Goal: Transaction & Acquisition: Purchase product/service

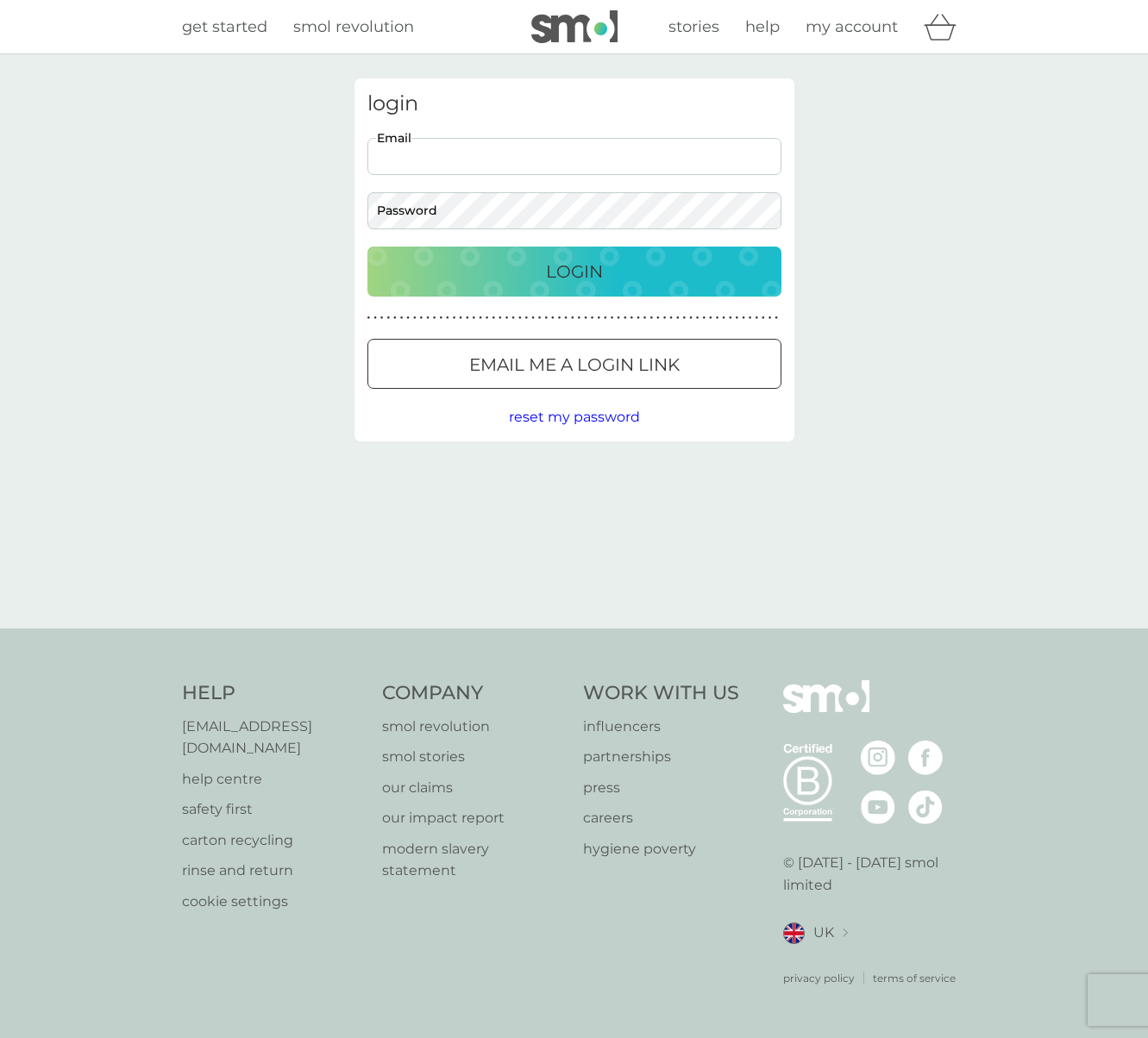
click at [421, 153] on input "Email" at bounding box center [574, 156] width 414 height 37
type input "[EMAIL_ADDRESS][DOMAIN_NAME]"
click at [472, 278] on div "Login" at bounding box center [574, 272] width 380 height 28
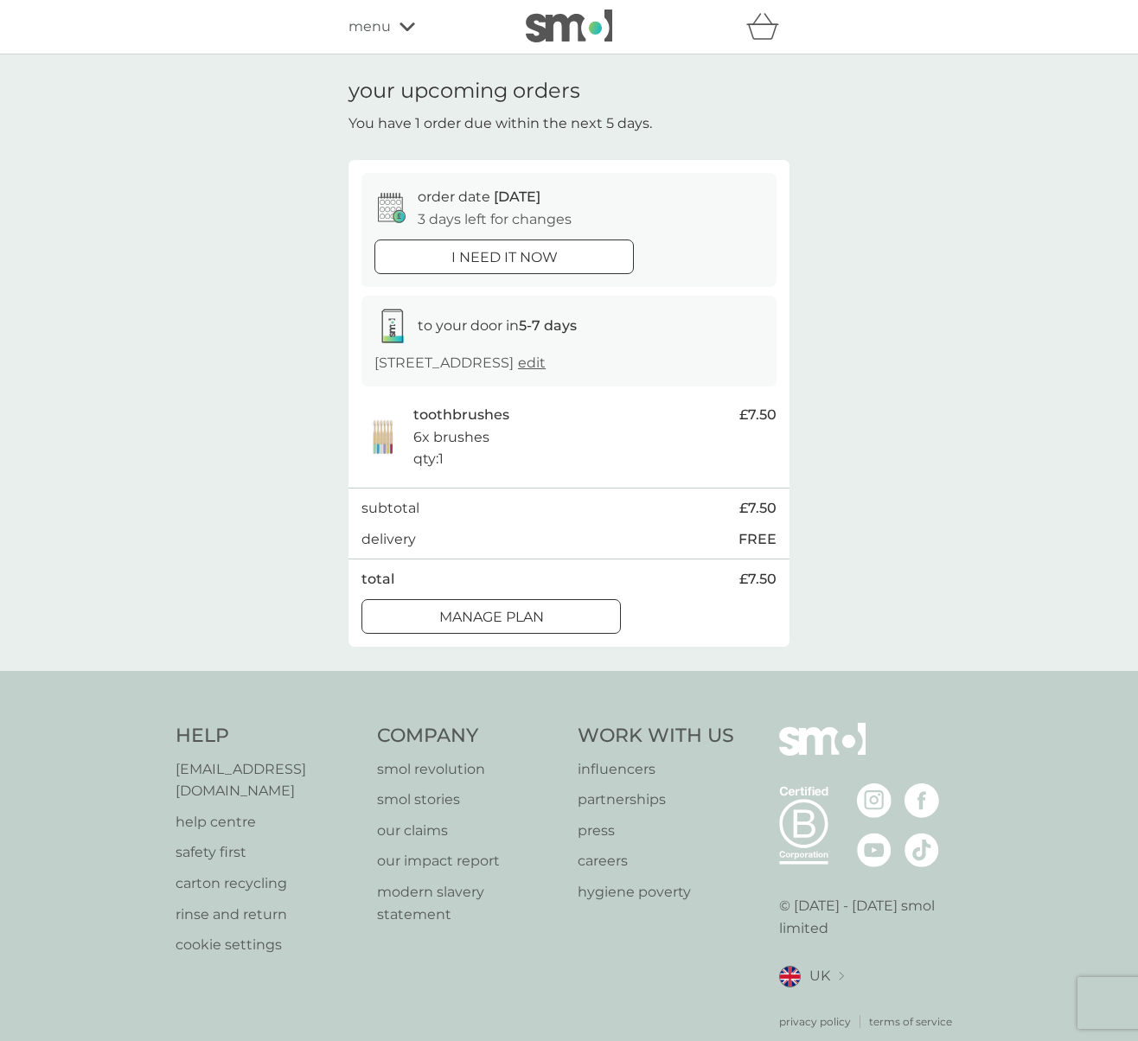
click at [554, 617] on div "Manage plan" at bounding box center [491, 617] width 258 height 22
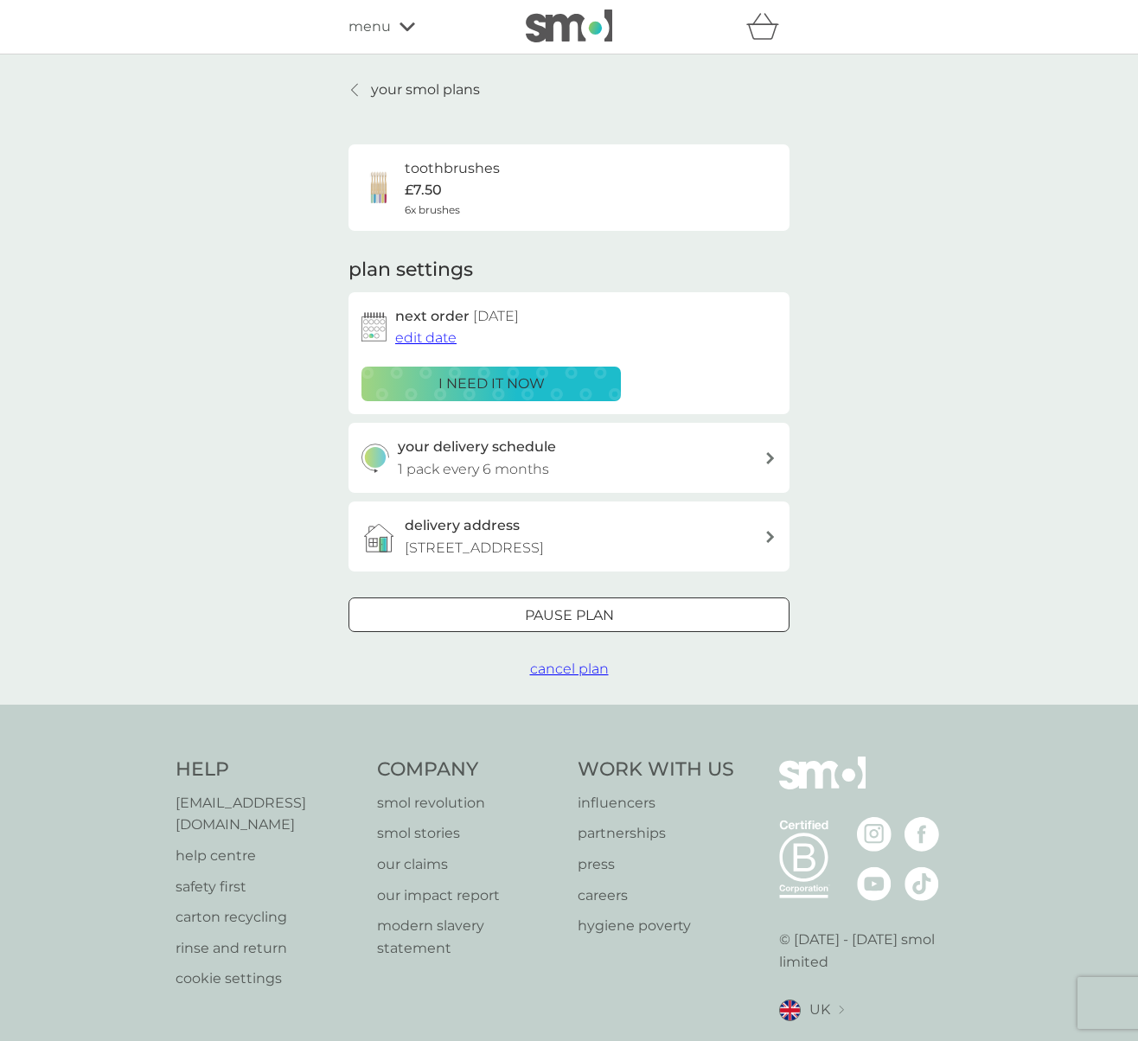
click at [430, 149] on div "toothbrushes £7.50 6x brushes" at bounding box center [569, 187] width 441 height 86
click at [357, 86] on icon at bounding box center [354, 90] width 7 height 14
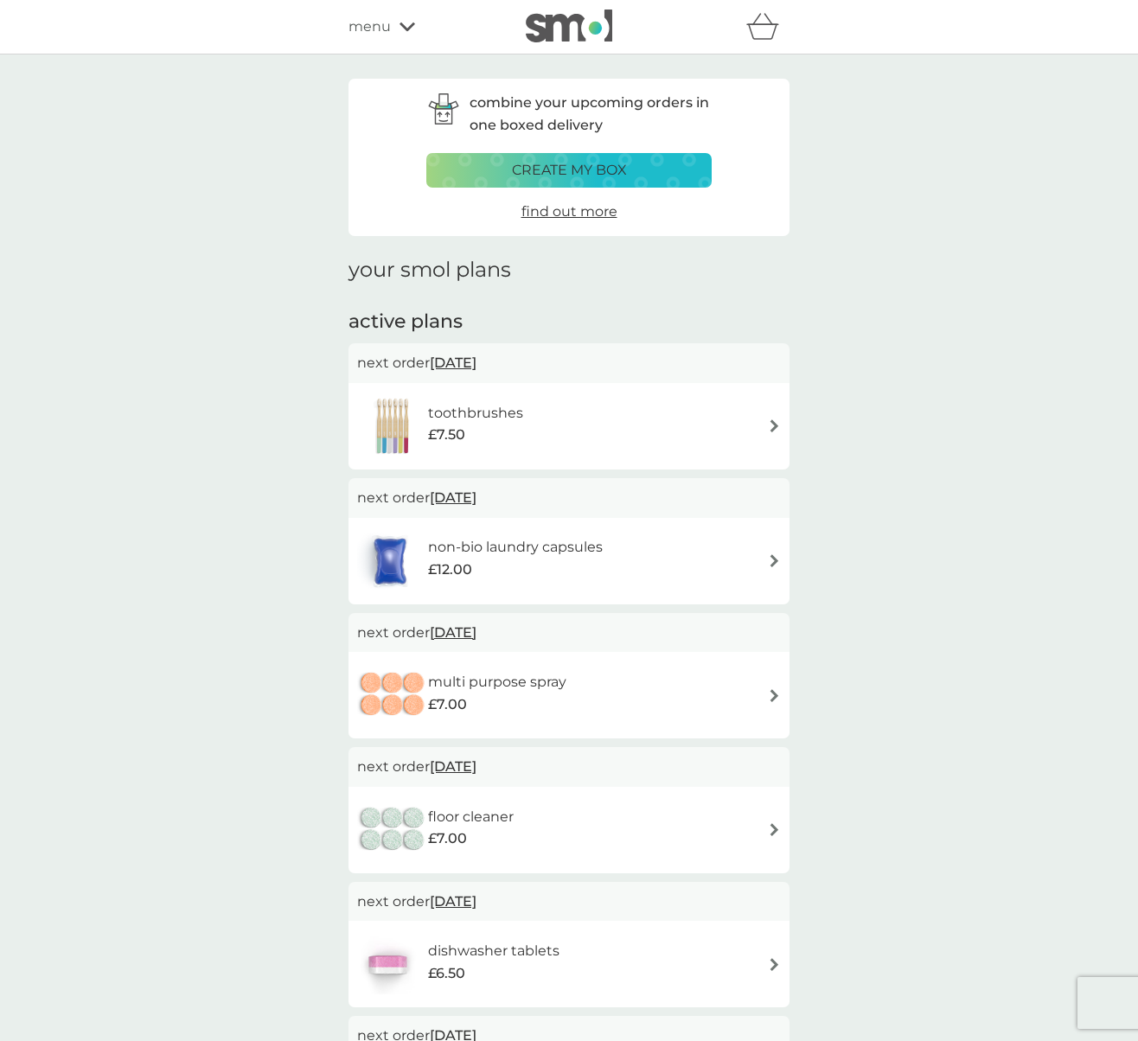
click at [559, 169] on p "create my box" at bounding box center [569, 170] width 115 height 22
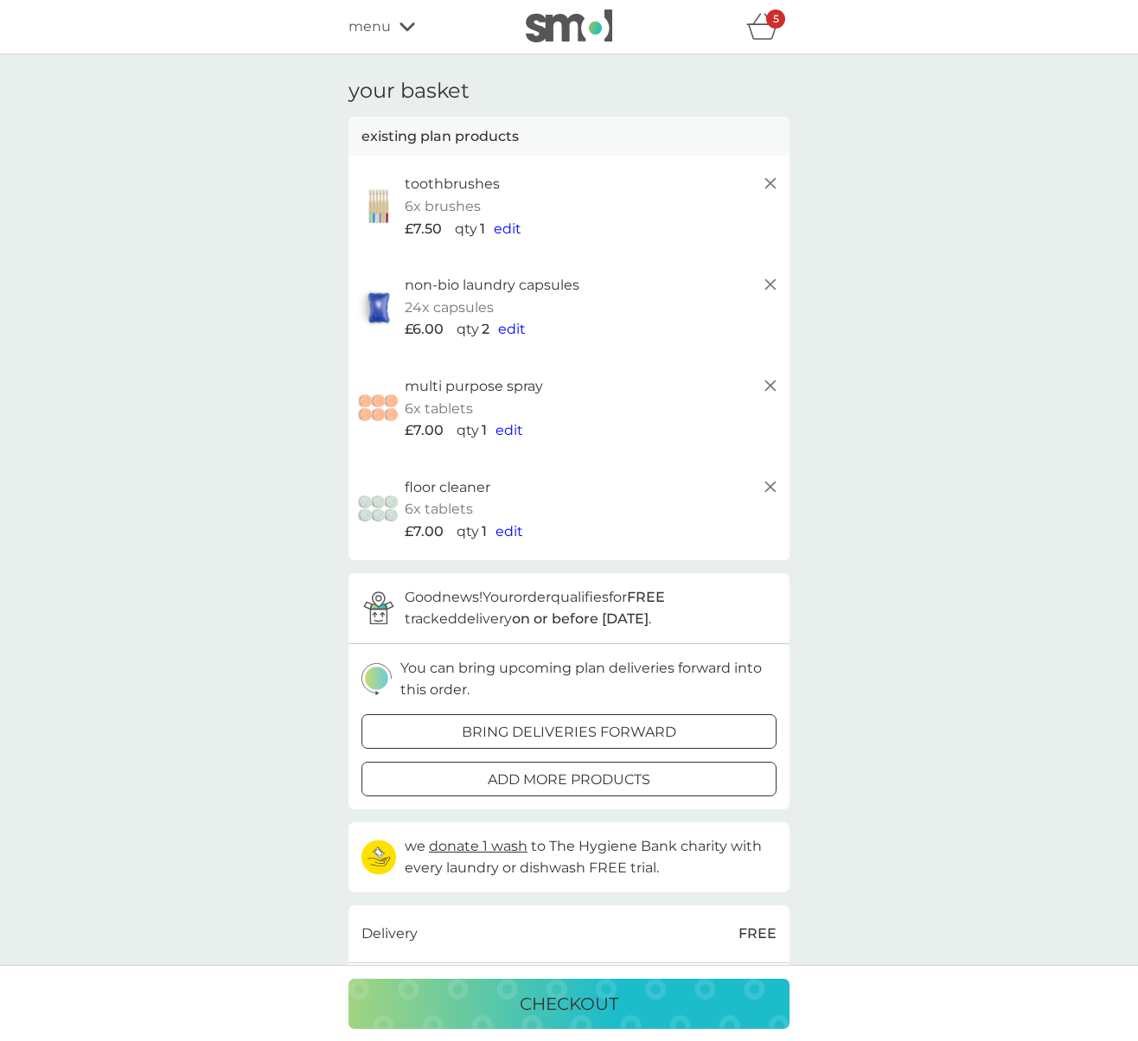
click at [773, 494] on icon at bounding box center [770, 487] width 21 height 21
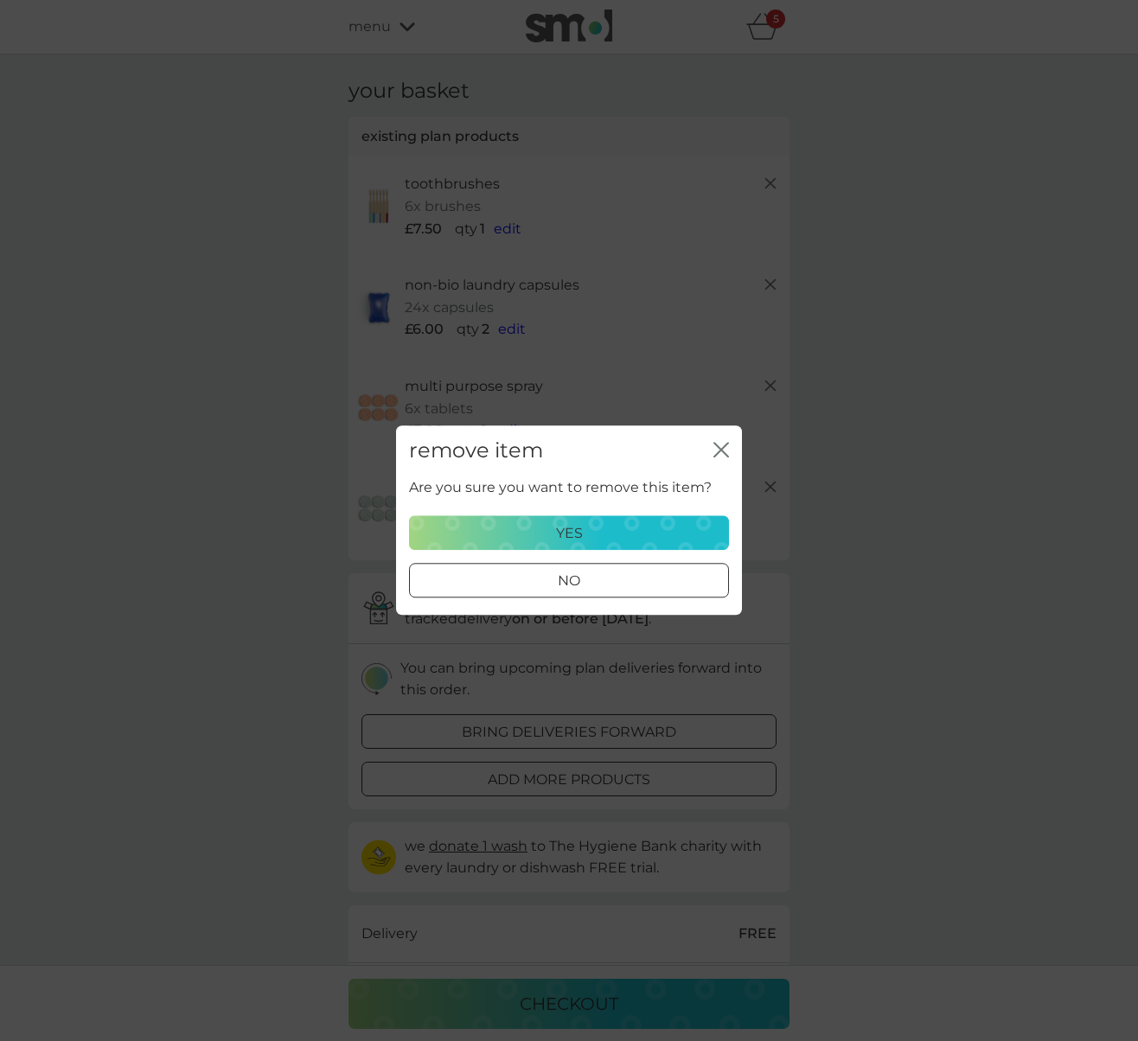
click at [575, 534] on p "yes" at bounding box center [569, 533] width 27 height 22
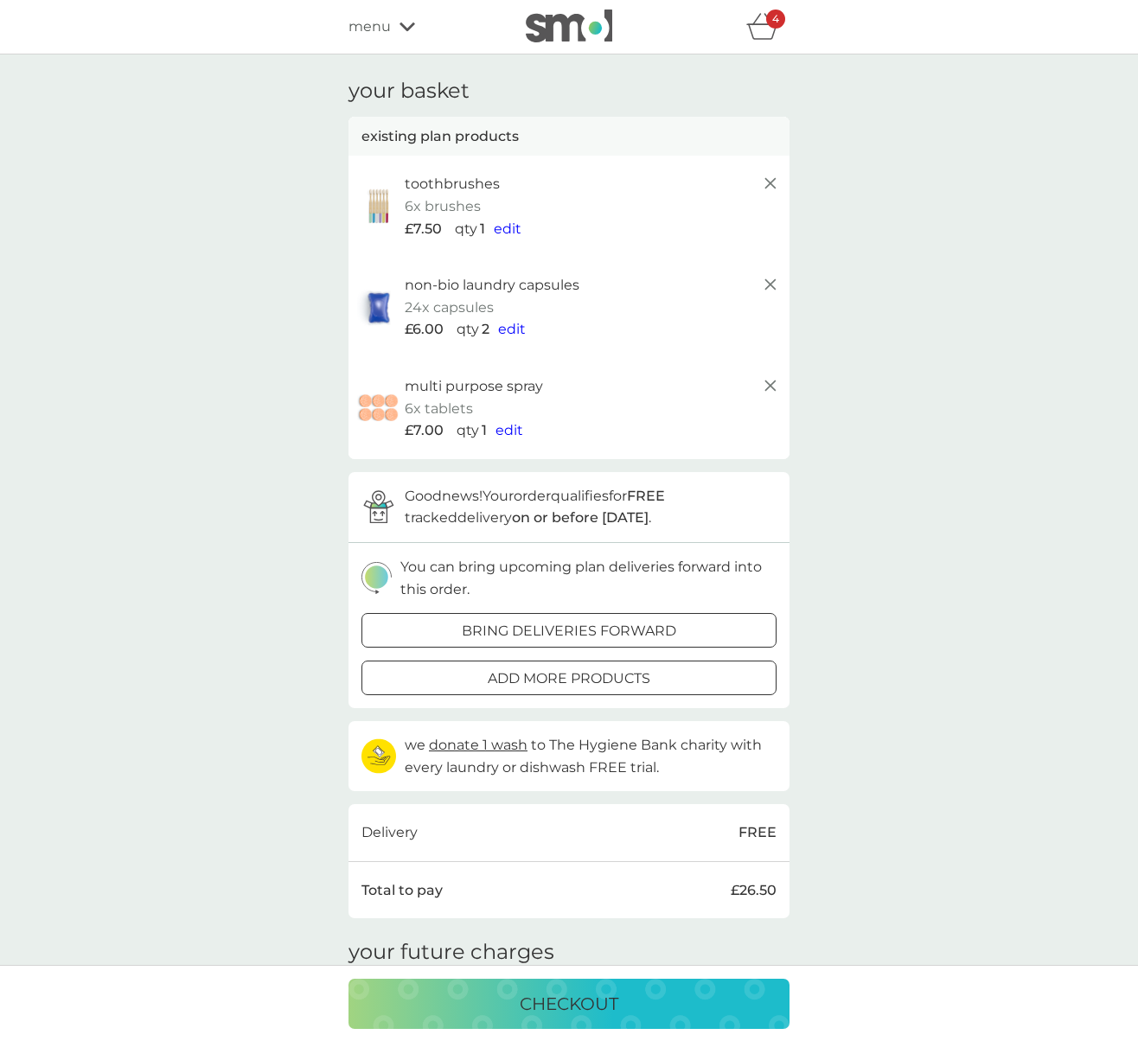
click at [579, 677] on div at bounding box center [569, 678] width 62 height 18
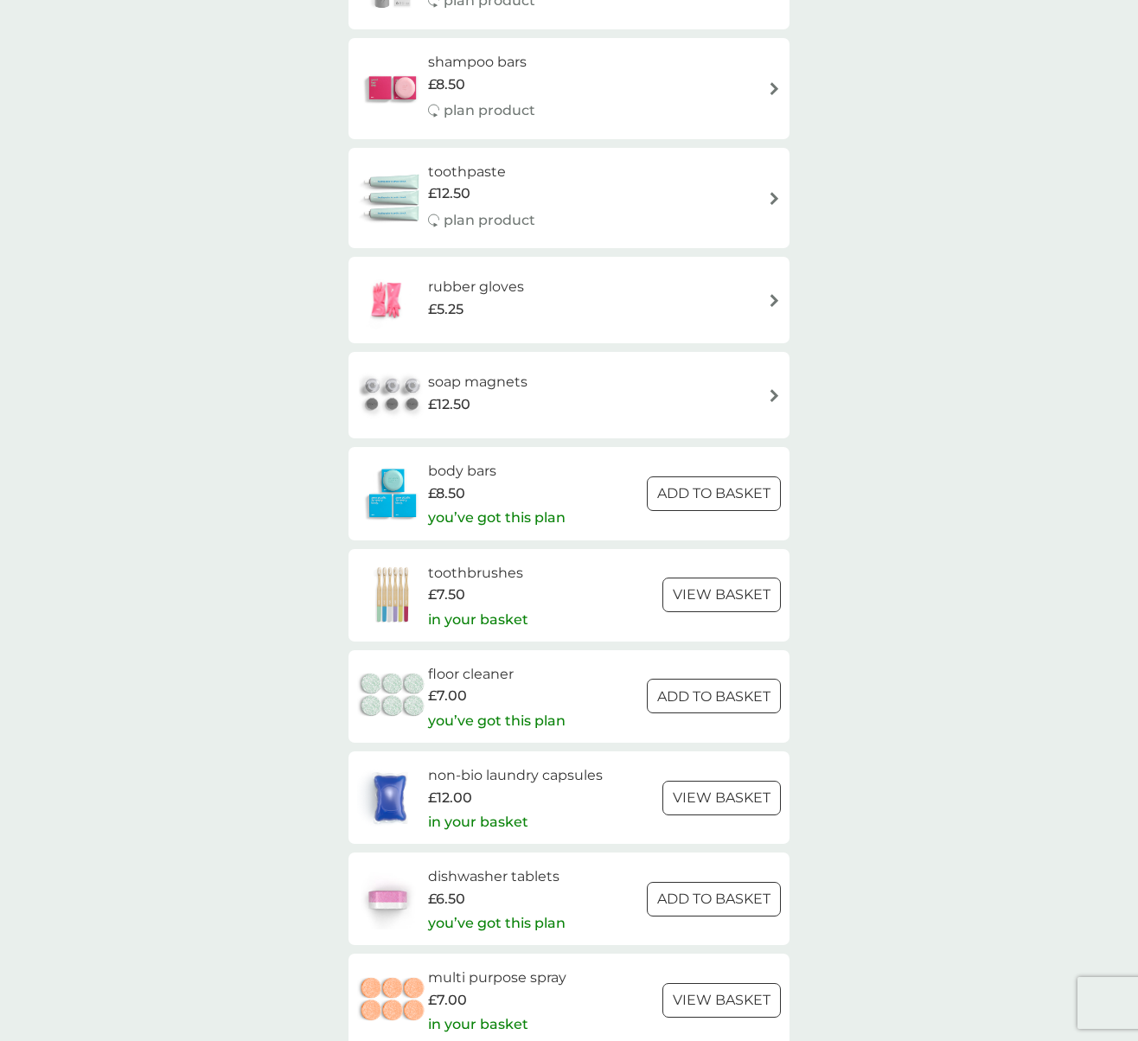
scroll to position [2077, 0]
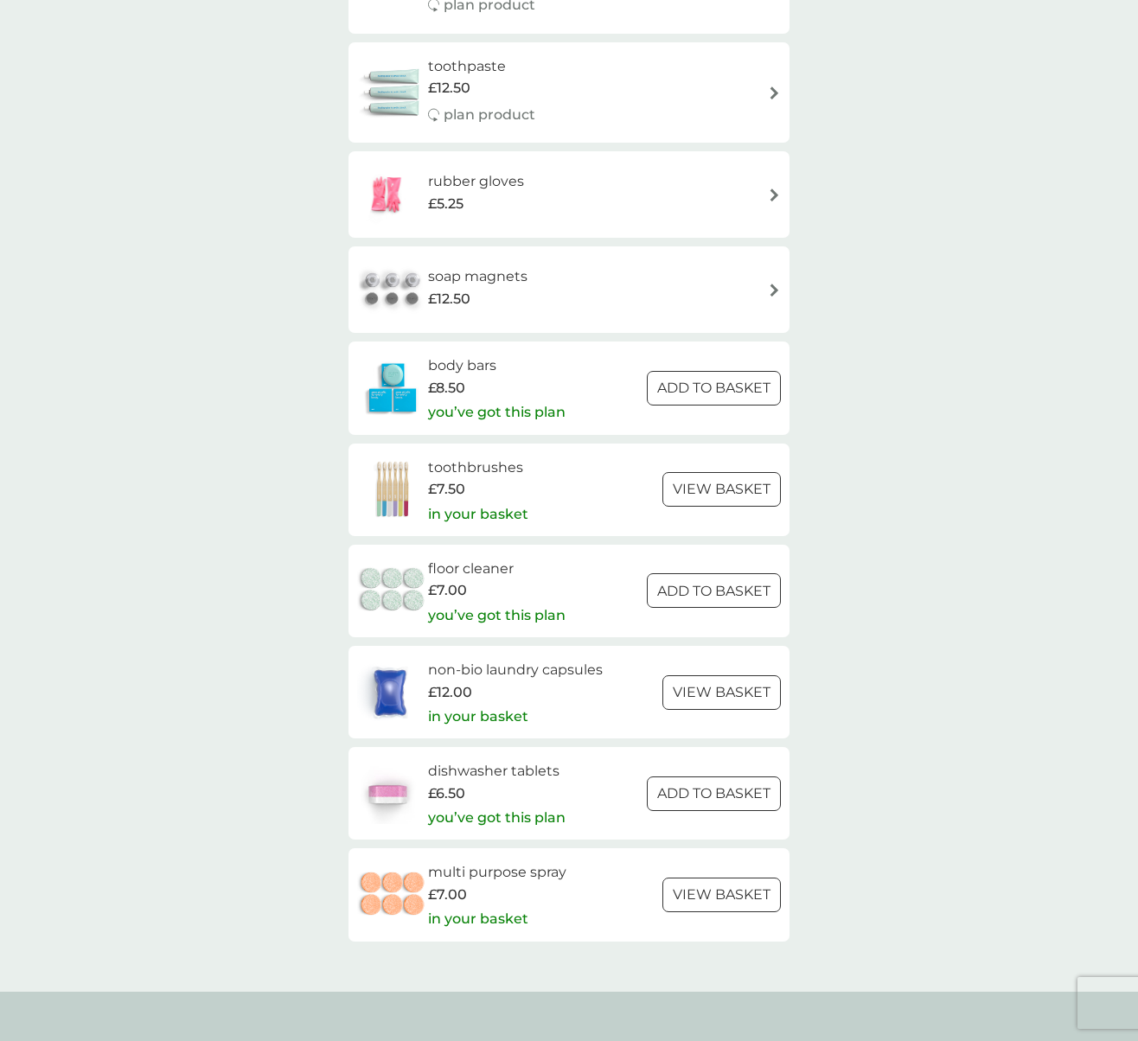
click at [690, 791] on div at bounding box center [694, 792] width 12 height 12
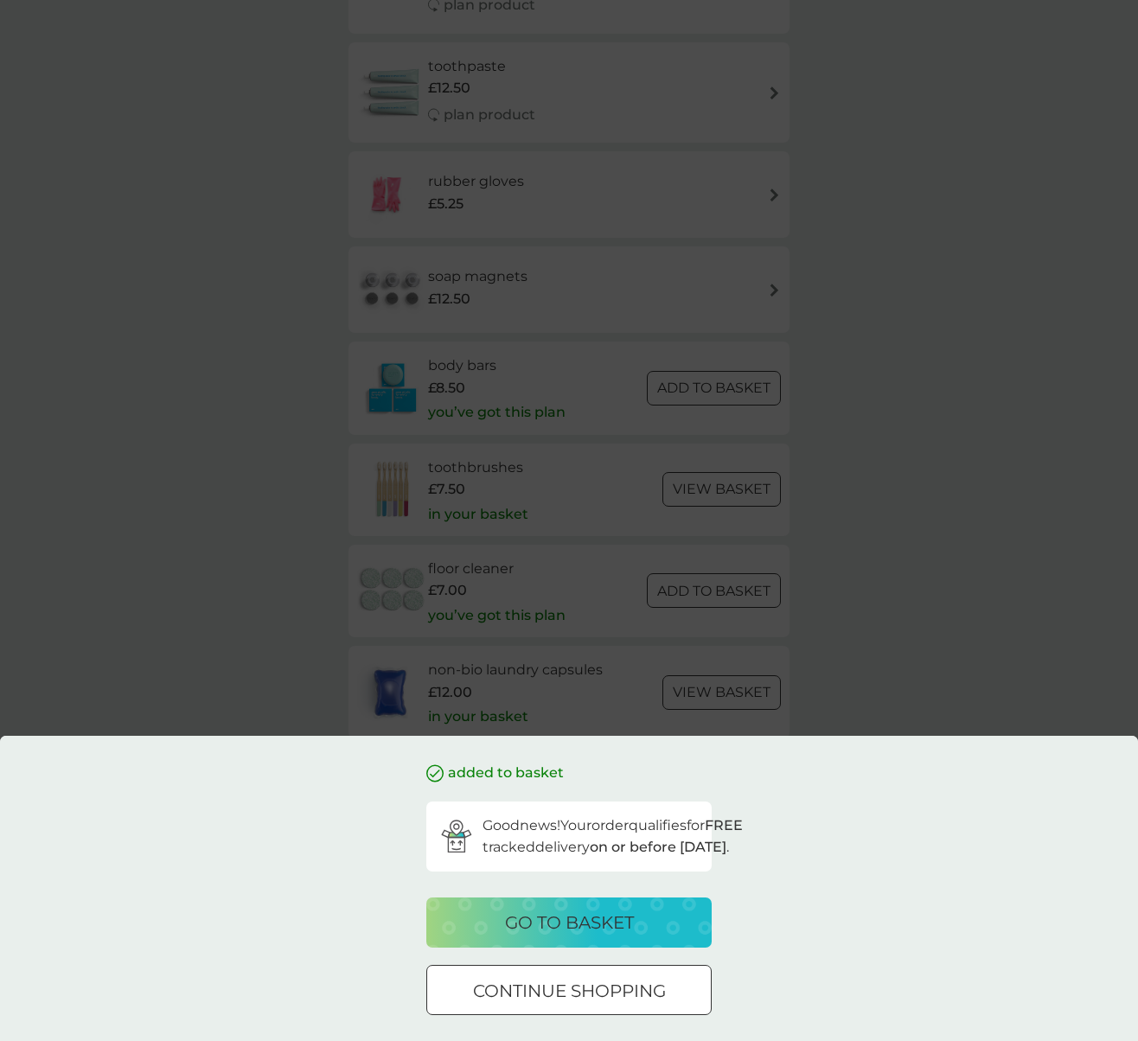
click at [574, 930] on p "go to basket" at bounding box center [569, 923] width 129 height 28
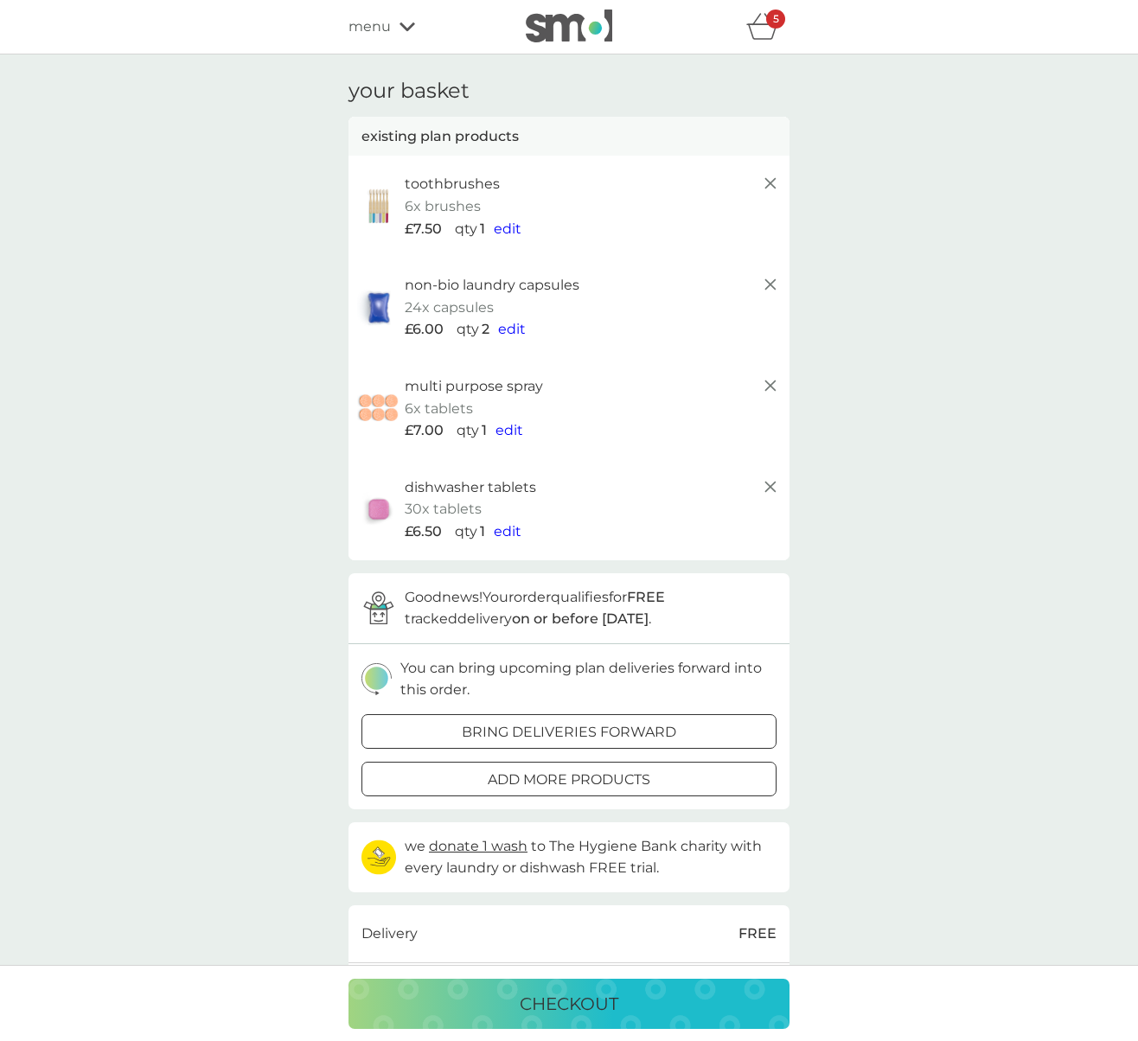
click at [513, 534] on span "edit" at bounding box center [508, 531] width 28 height 16
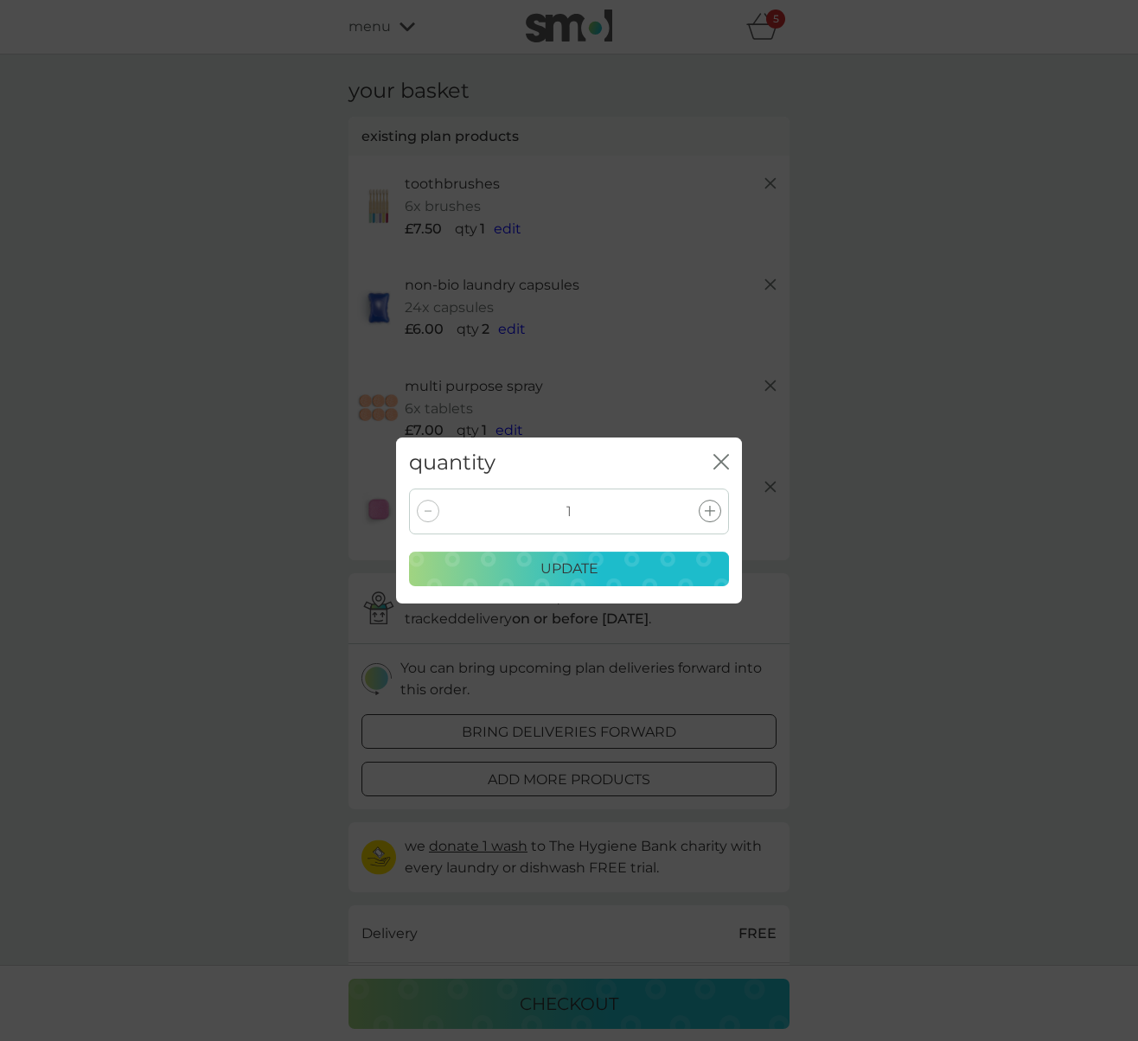
click at [714, 507] on icon at bounding box center [710, 511] width 10 height 10
click at [617, 563] on div "update" at bounding box center [569, 569] width 298 height 22
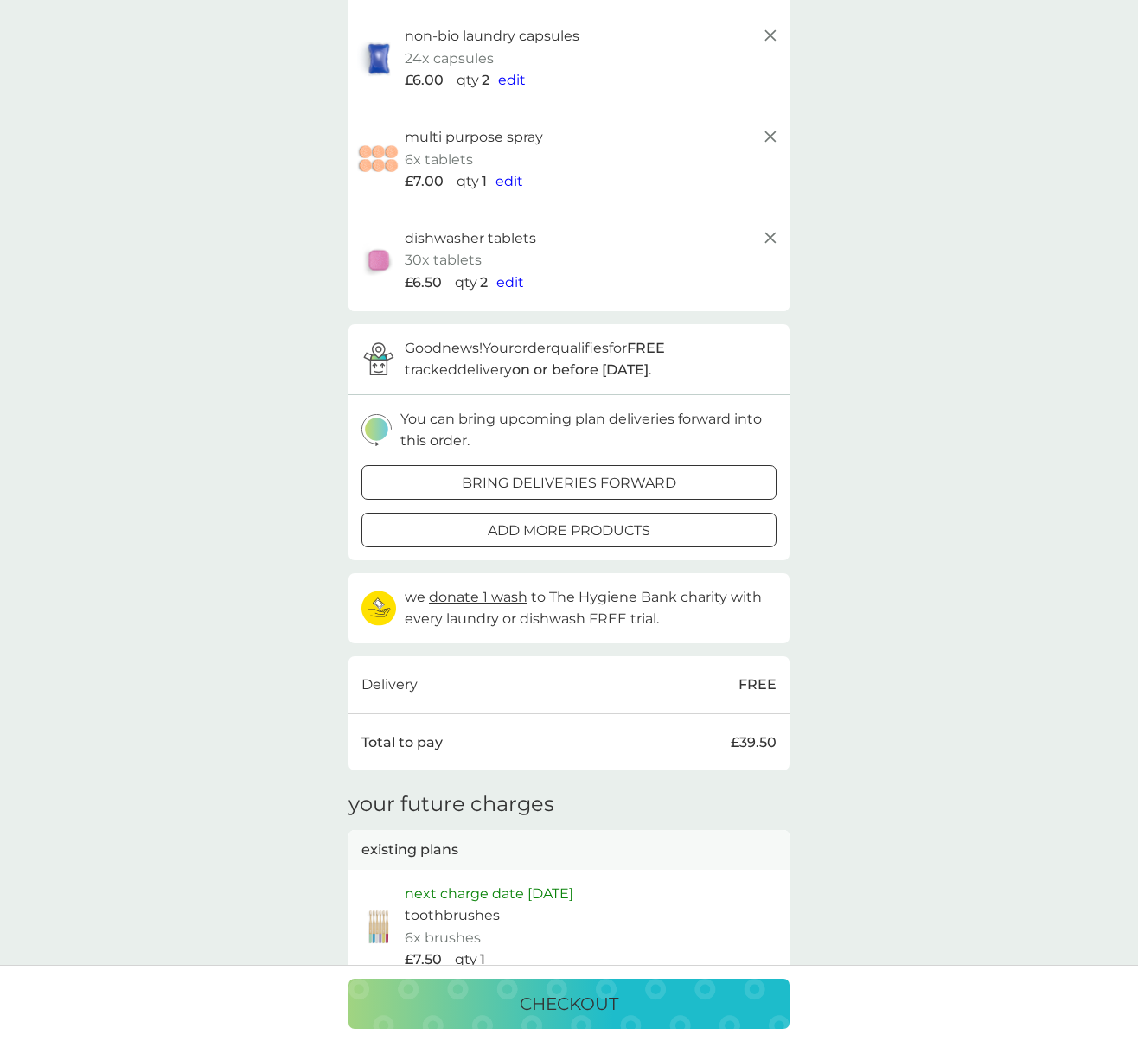
scroll to position [282, 0]
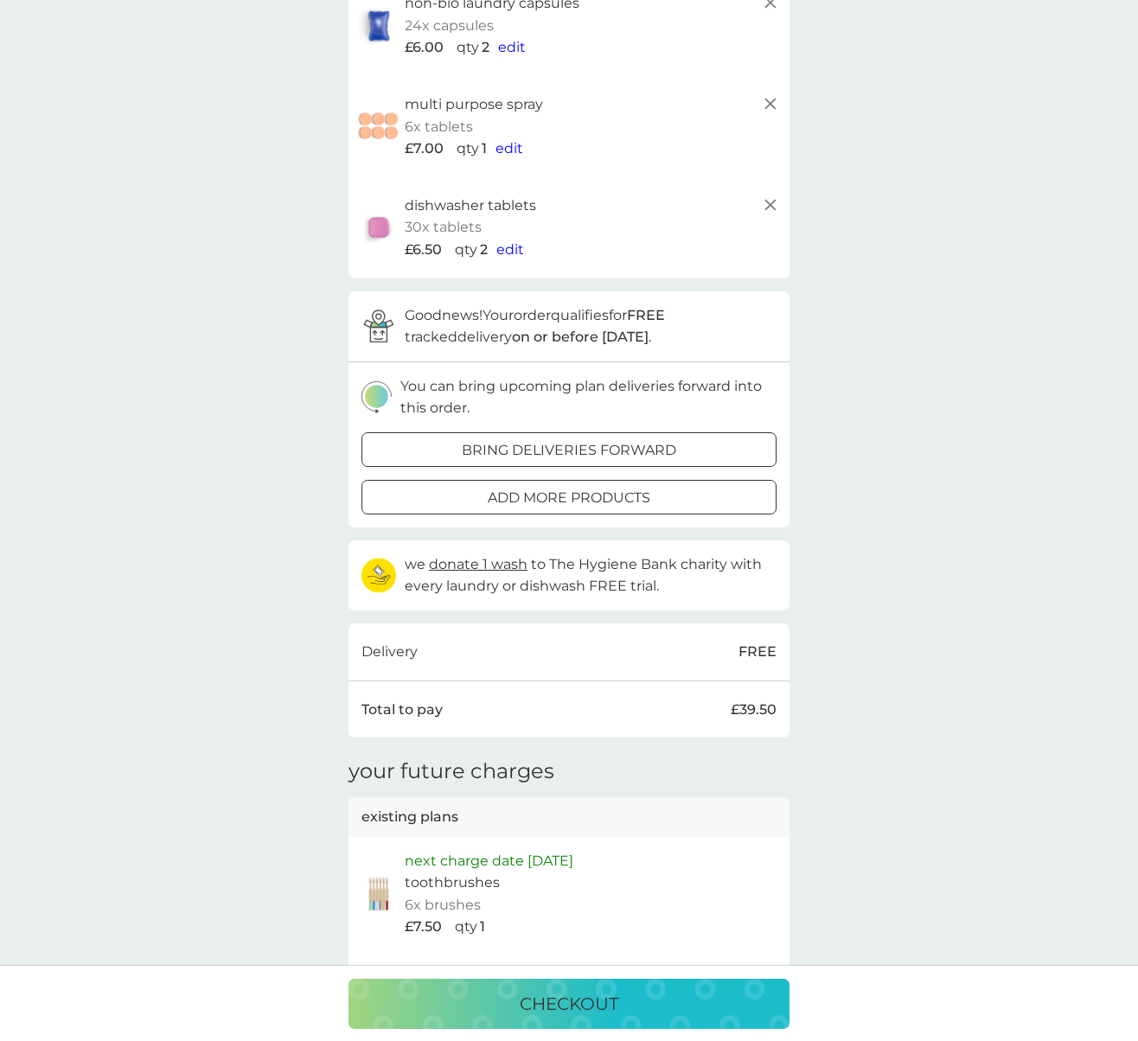
click at [535, 1008] on p "checkout" at bounding box center [569, 1004] width 99 height 28
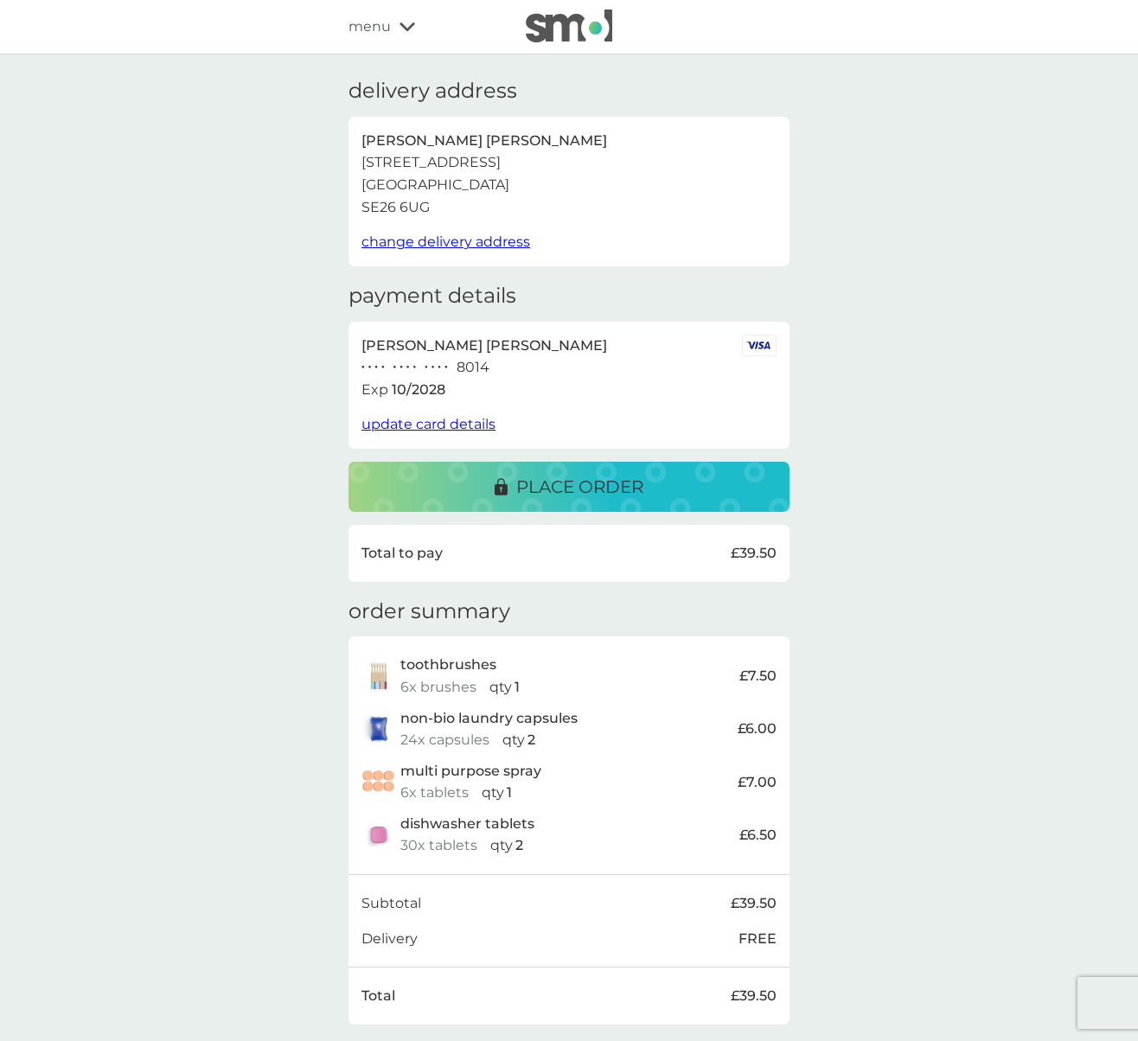
click at [526, 496] on p "place order" at bounding box center [579, 487] width 127 height 28
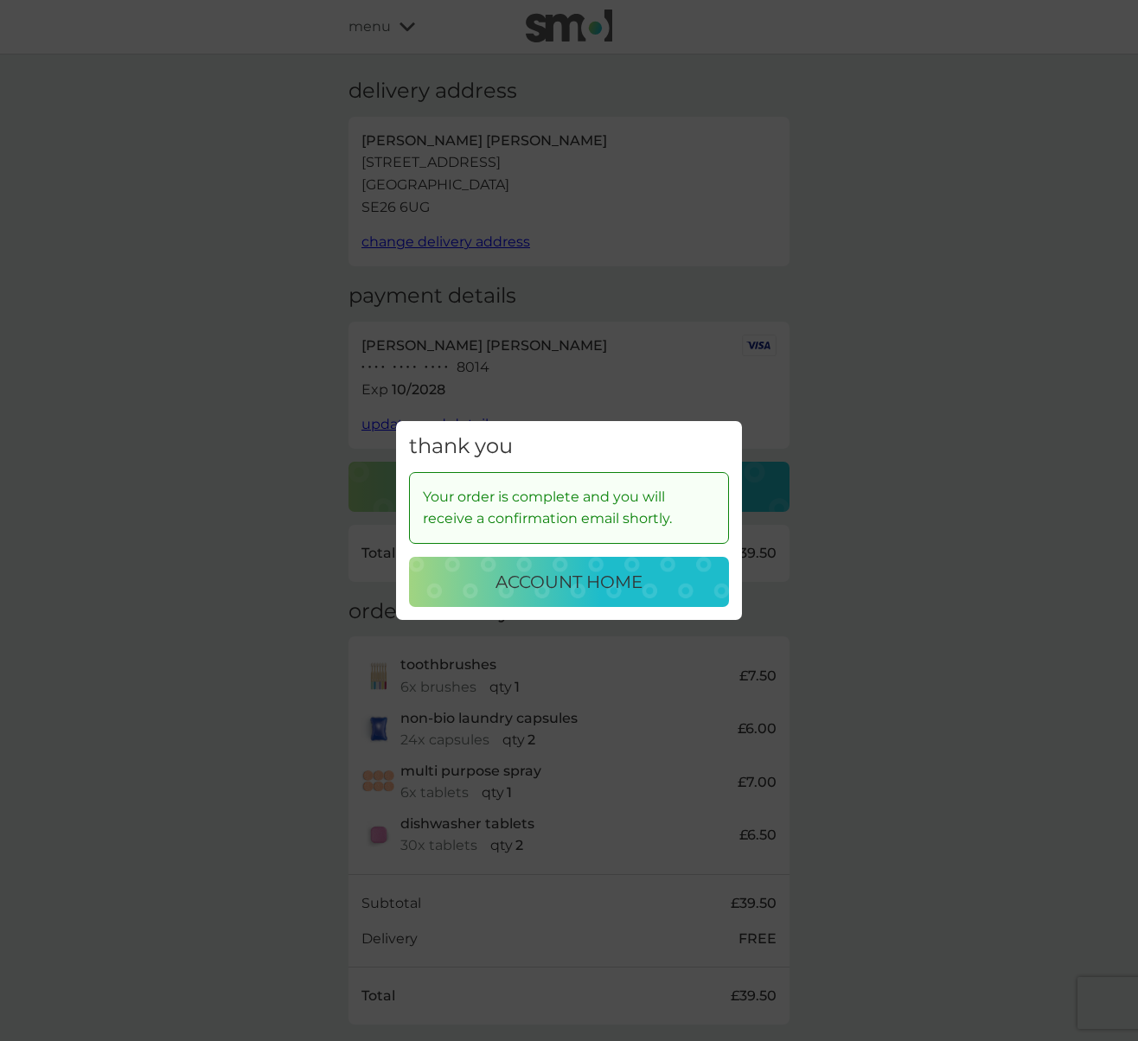
click at [601, 591] on p "account home" at bounding box center [569, 582] width 147 height 28
